Goal: Task Accomplishment & Management: Manage account settings

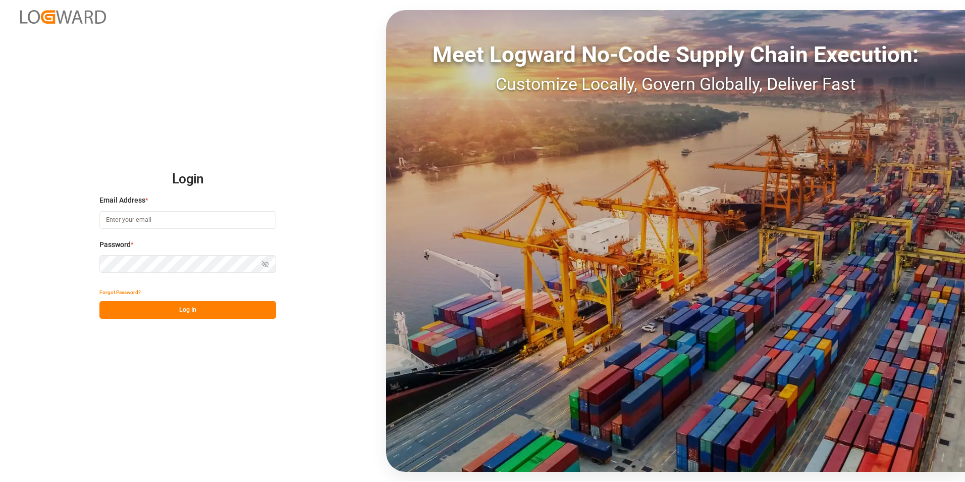
type input "[PERSON_NAME][EMAIL_ADDRESS][DOMAIN_NAME]"
click at [204, 312] on button "Log In" at bounding box center [187, 310] width 177 height 18
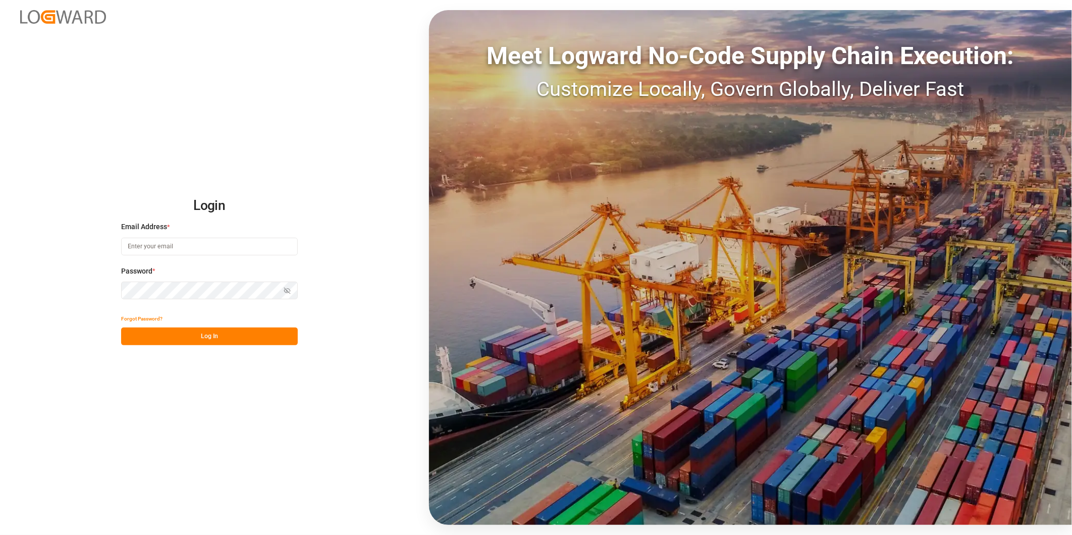
type input "[PERSON_NAME][EMAIL_ADDRESS][DOMAIN_NAME]"
click at [224, 341] on button "Log In" at bounding box center [209, 337] width 177 height 18
